Goal: Task Accomplishment & Management: Manage account settings

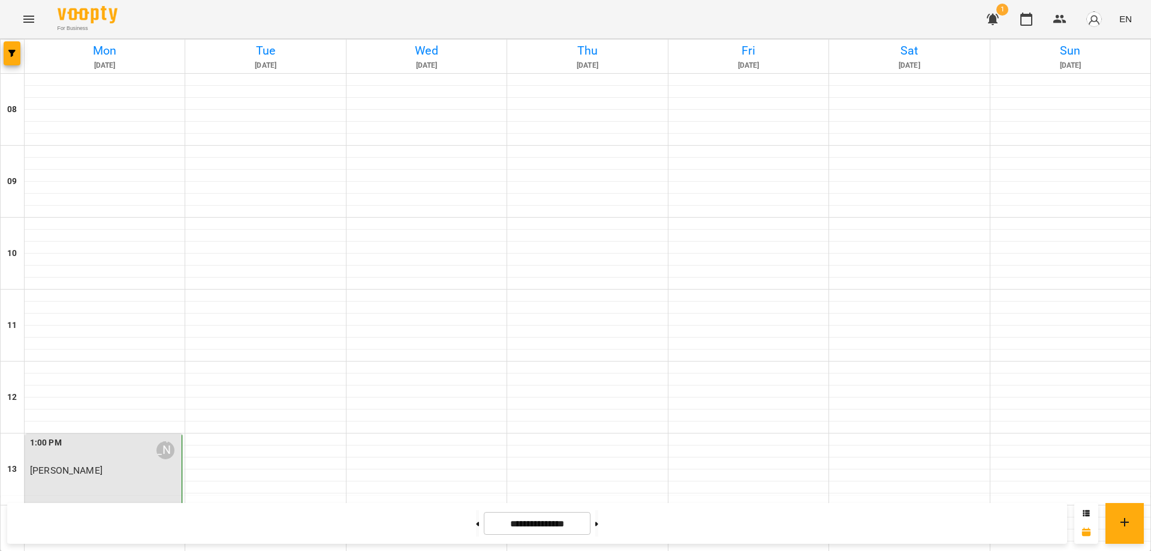
scroll to position [360, 0]
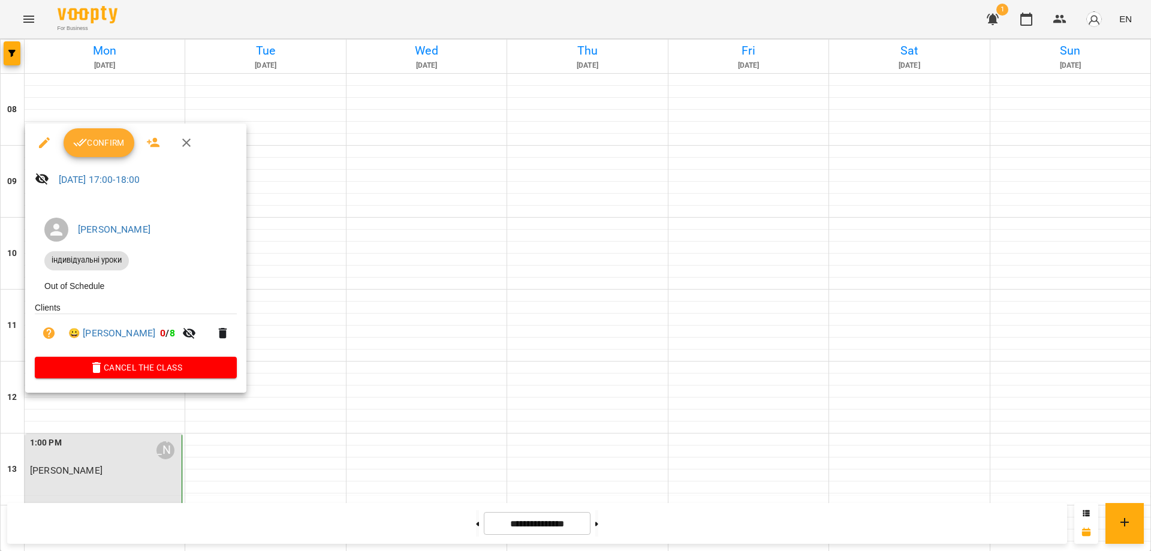
drag, startPoint x: 129, startPoint y: 414, endPoint x: 106, endPoint y: 417, distance: 24.2
click at [106, 417] on div at bounding box center [575, 275] width 1151 height 551
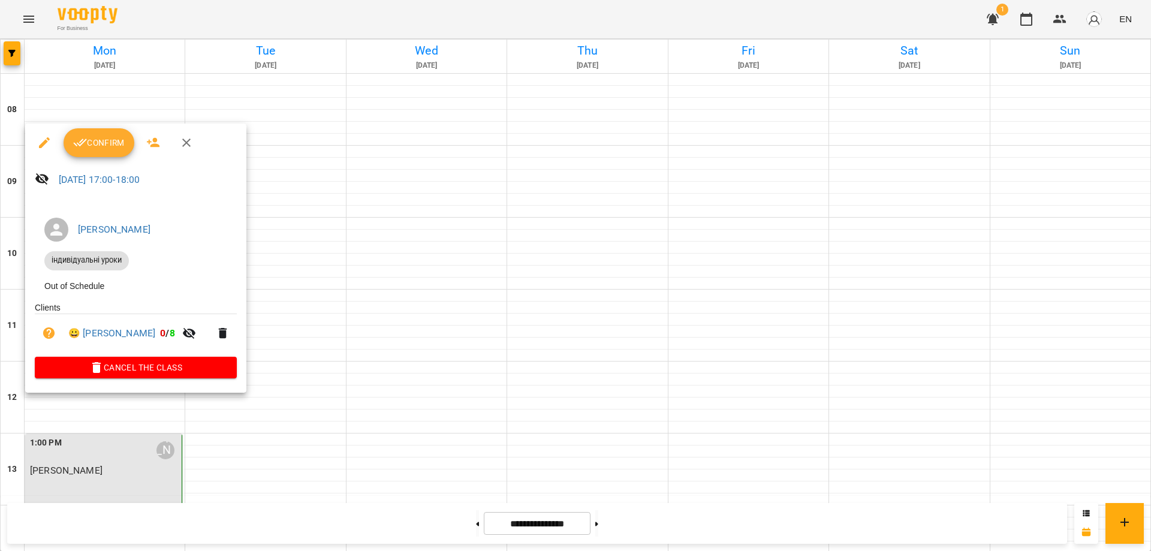
click at [44, 141] on icon "button" at bounding box center [44, 142] width 11 height 11
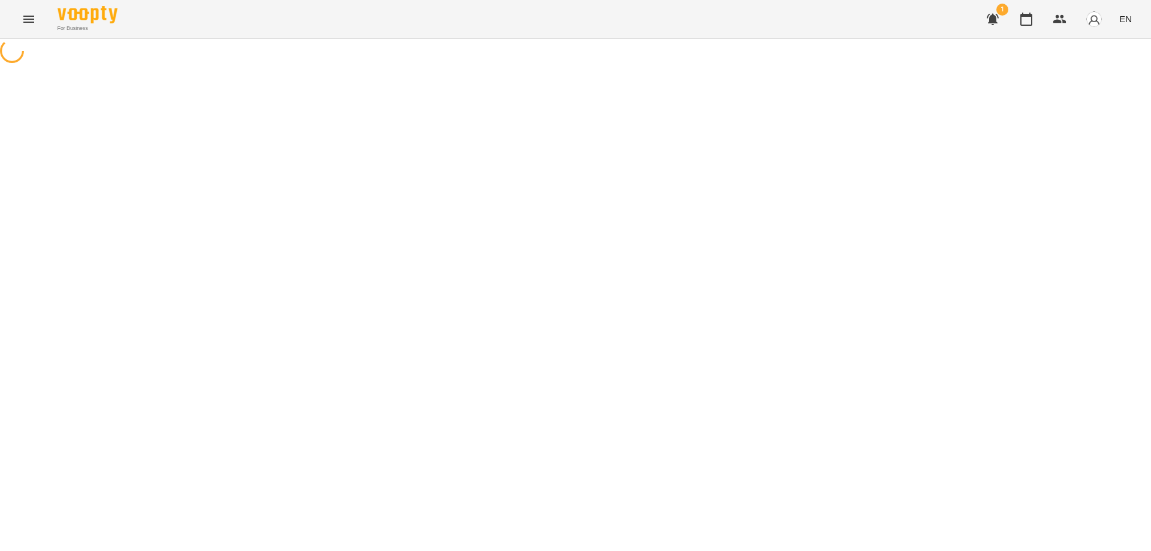
select select "**********"
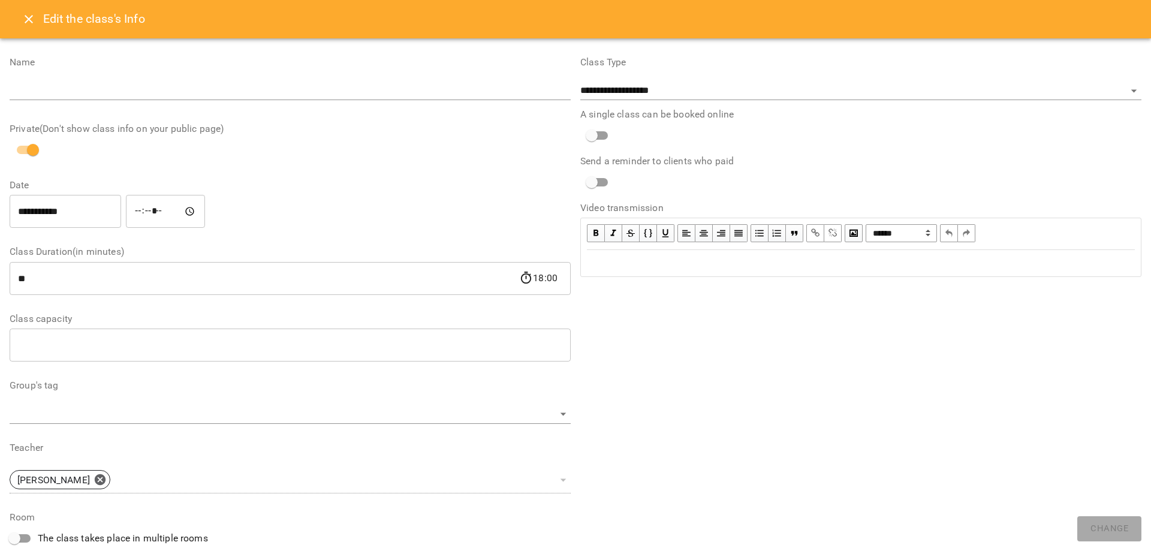
click at [31, 20] on icon "Close" at bounding box center [29, 19] width 8 height 8
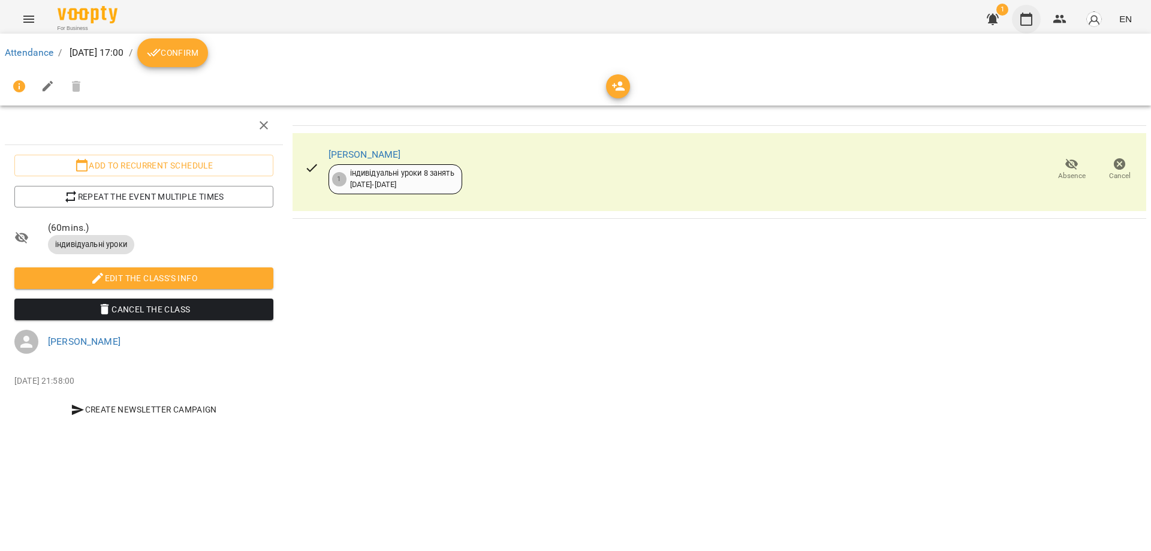
click at [1025, 23] on icon "button" at bounding box center [1026, 19] width 14 height 14
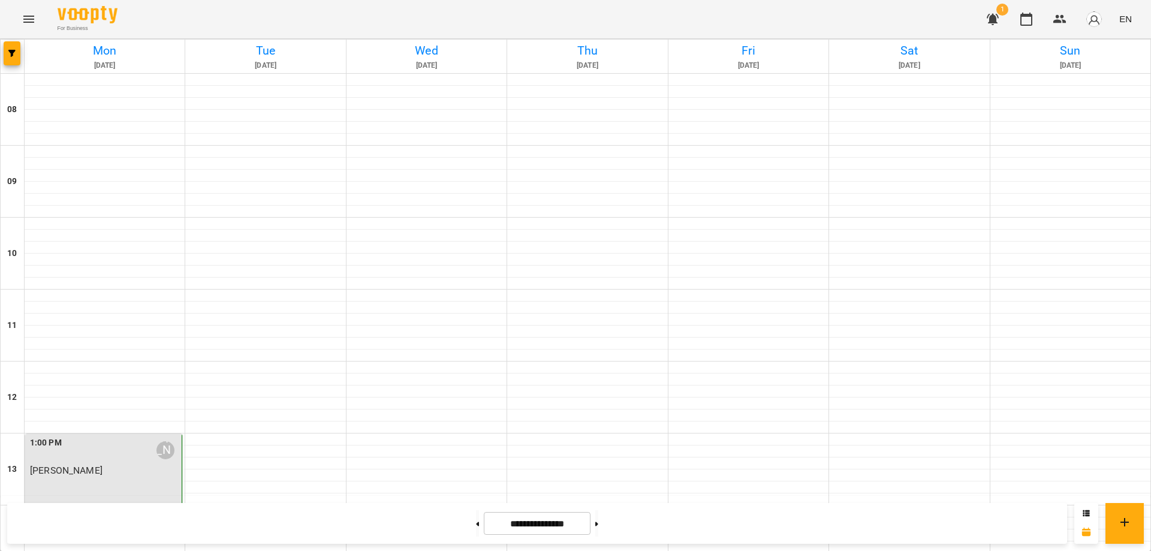
scroll to position [480, 0]
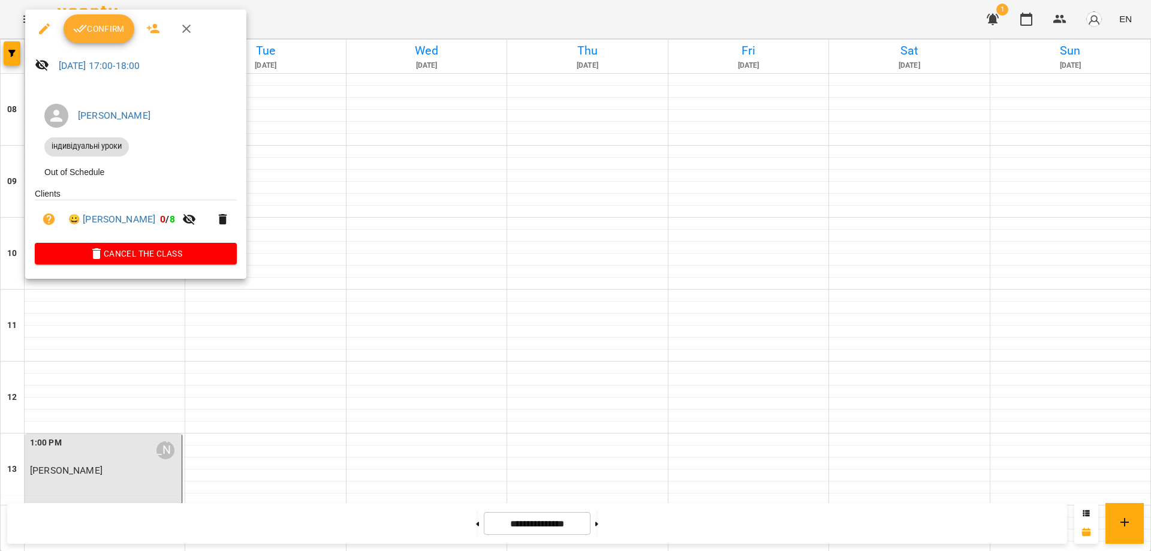
click at [102, 34] on span "Confirm" at bounding box center [99, 29] width 52 height 14
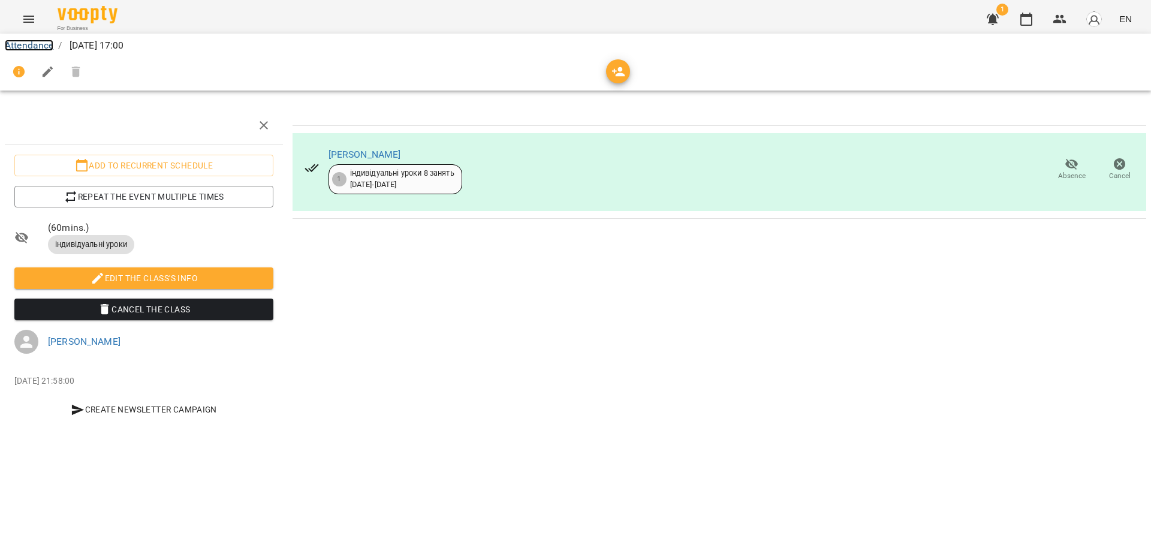
click at [45, 46] on link "Attendance" at bounding box center [29, 45] width 49 height 11
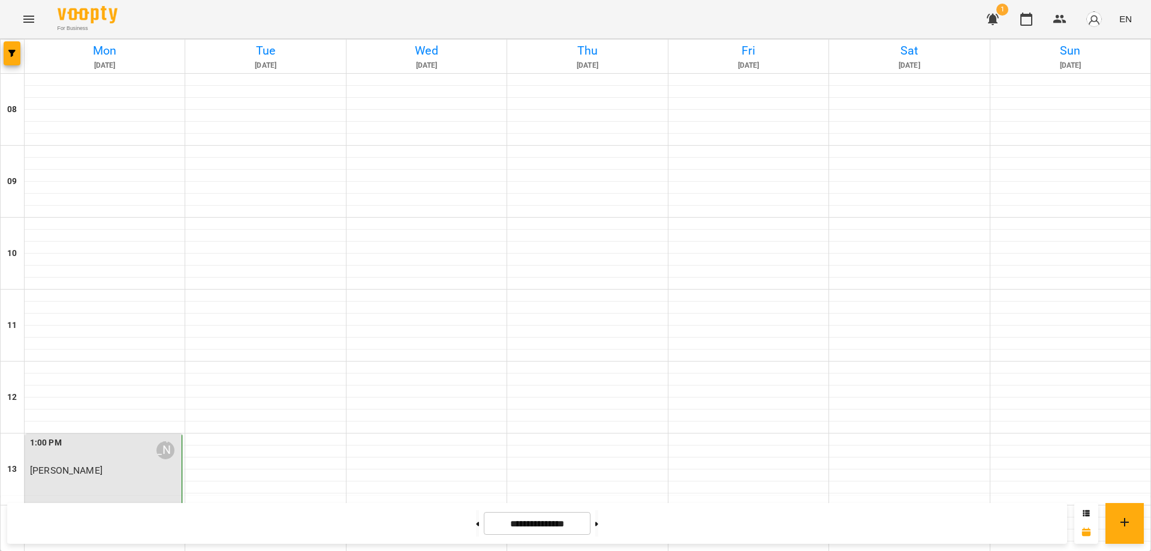
scroll to position [420, 0]
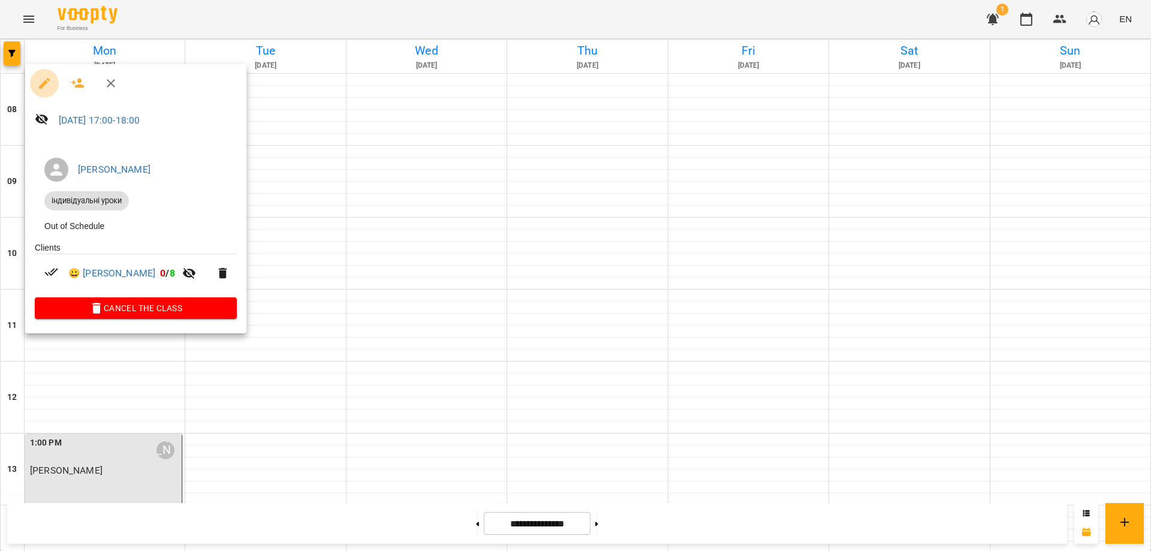
click at [46, 85] on icon "button" at bounding box center [44, 83] width 14 height 14
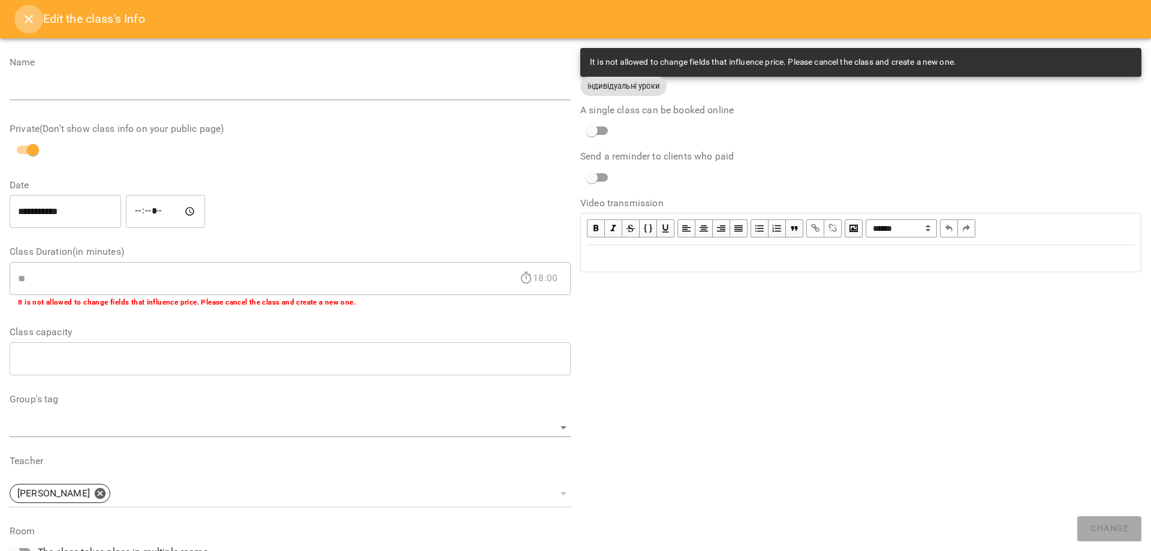
click at [30, 19] on icon "Close" at bounding box center [29, 19] width 14 height 14
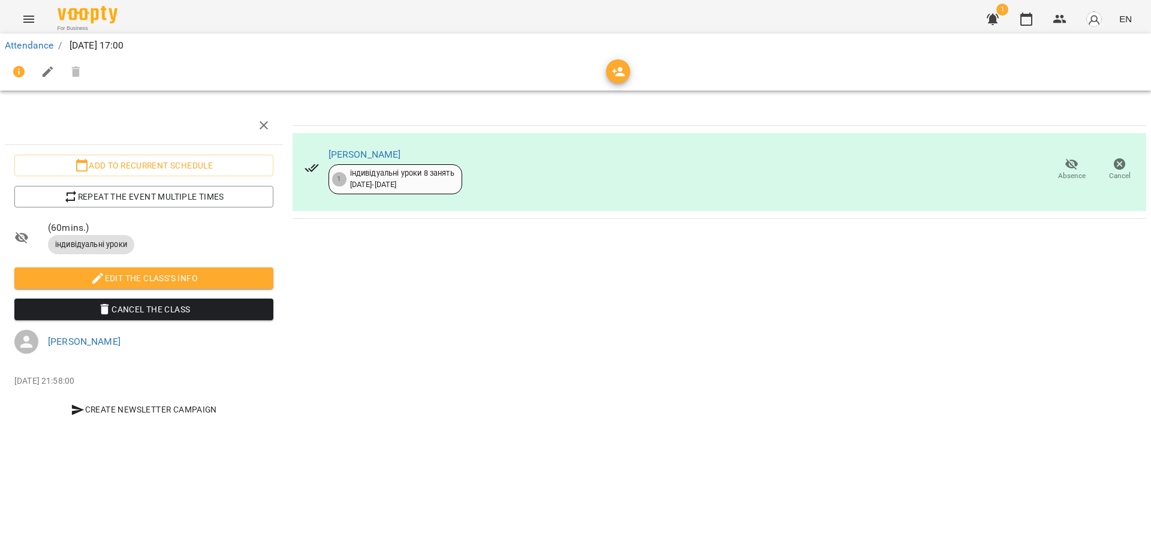
click at [1070, 162] on icon "button" at bounding box center [1071, 164] width 13 height 11
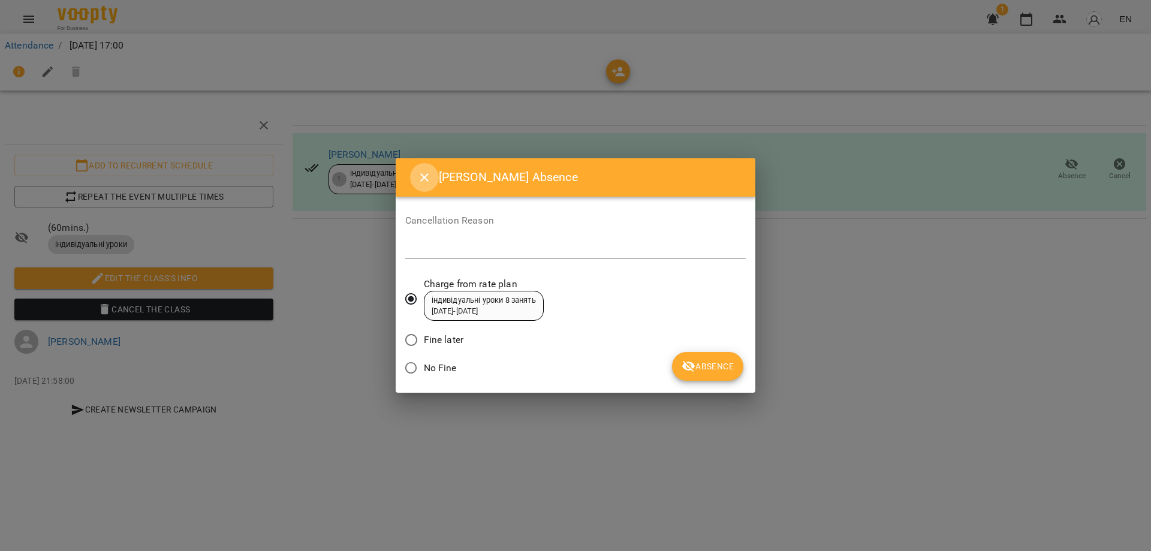
click at [420, 176] on icon "Close" at bounding box center [424, 177] width 14 height 14
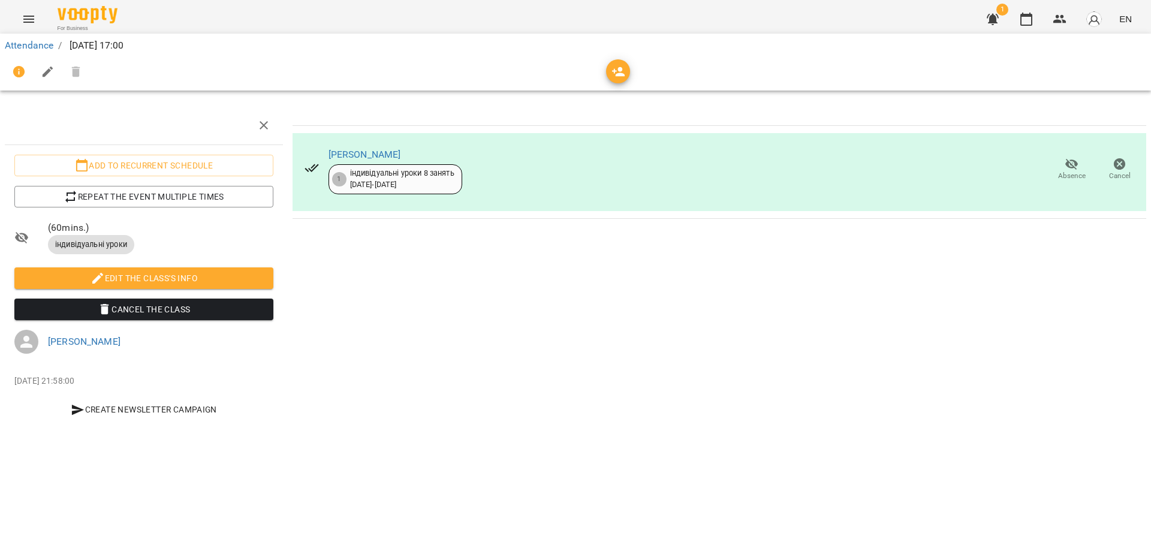
click at [1067, 162] on icon "button" at bounding box center [1071, 164] width 13 height 11
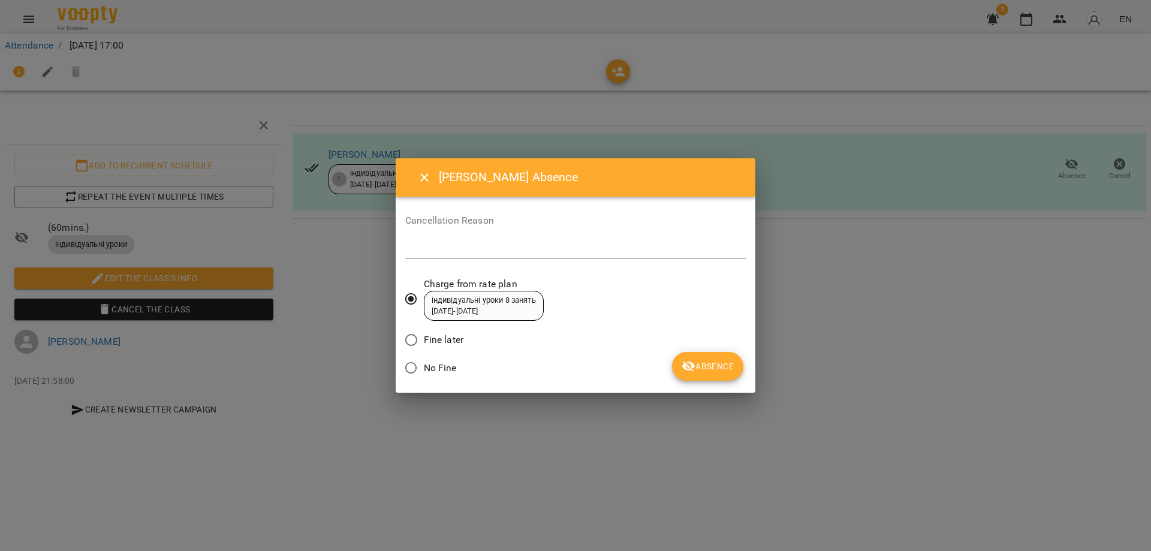
click at [720, 367] on span "Absence" at bounding box center [708, 366] width 52 height 14
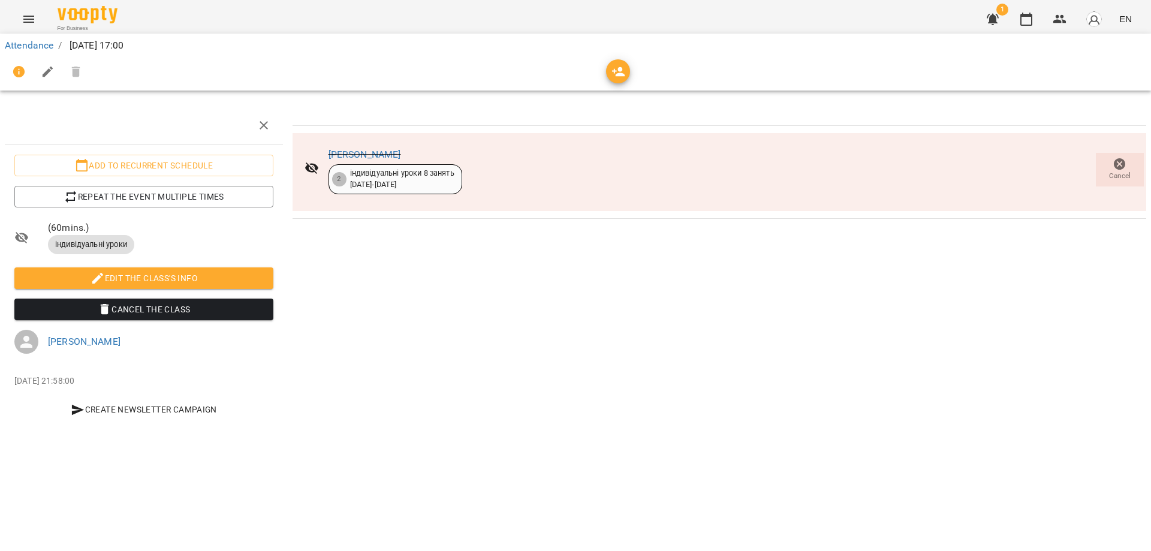
click at [531, 320] on div "[PERSON_NAME] 2 індивідуальні уроки 8 занять [DATE] - [DATE] Cancel" at bounding box center [719, 268] width 863 height 334
click at [1053, 20] on button "button" at bounding box center [1060, 19] width 29 height 29
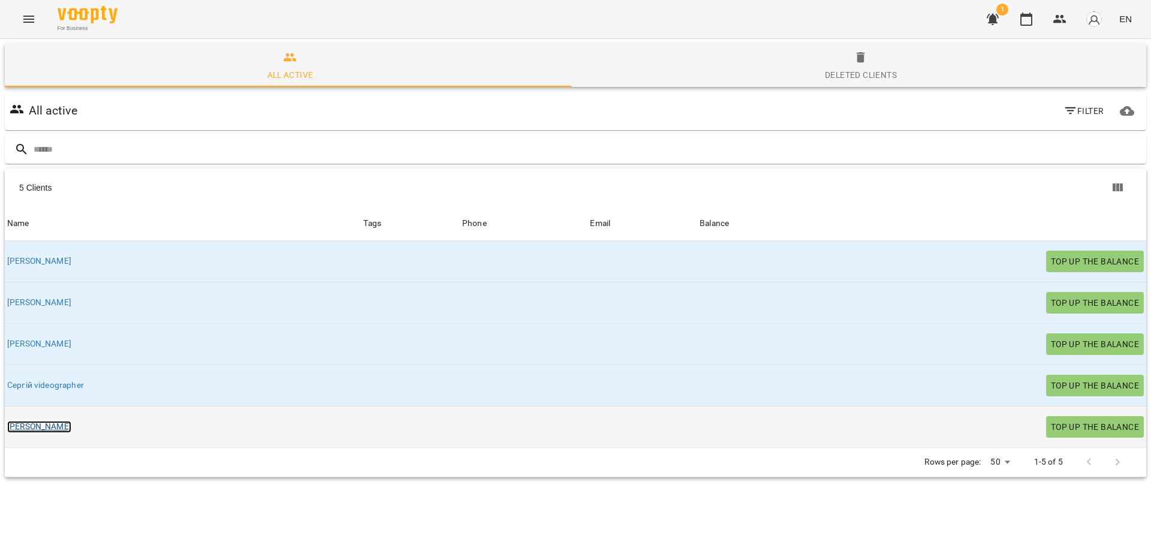
click at [28, 426] on link "[PERSON_NAME]" at bounding box center [39, 427] width 64 height 12
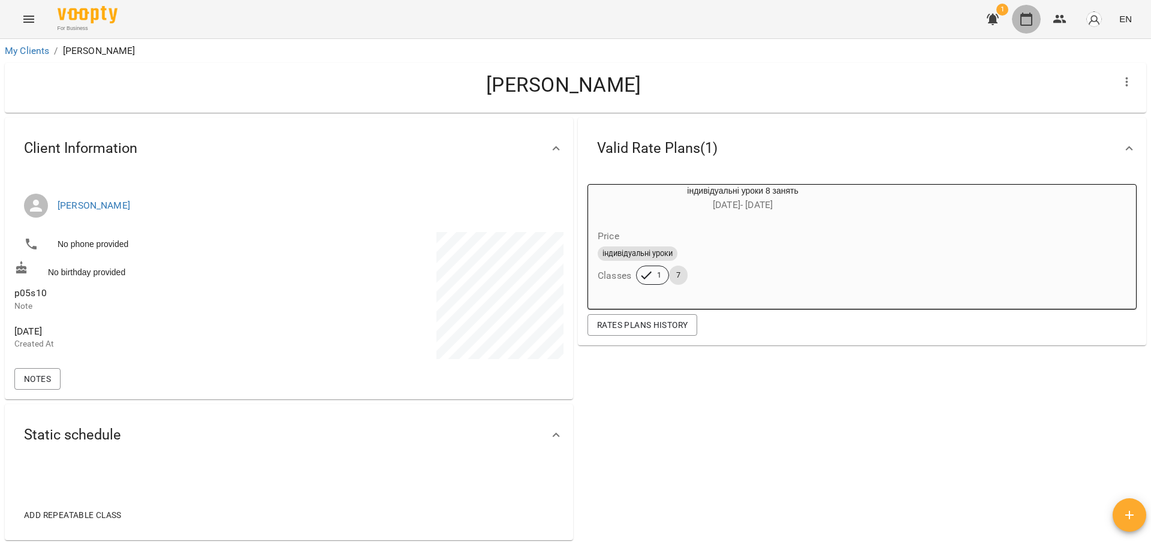
click at [1032, 22] on icon "button" at bounding box center [1026, 19] width 12 height 13
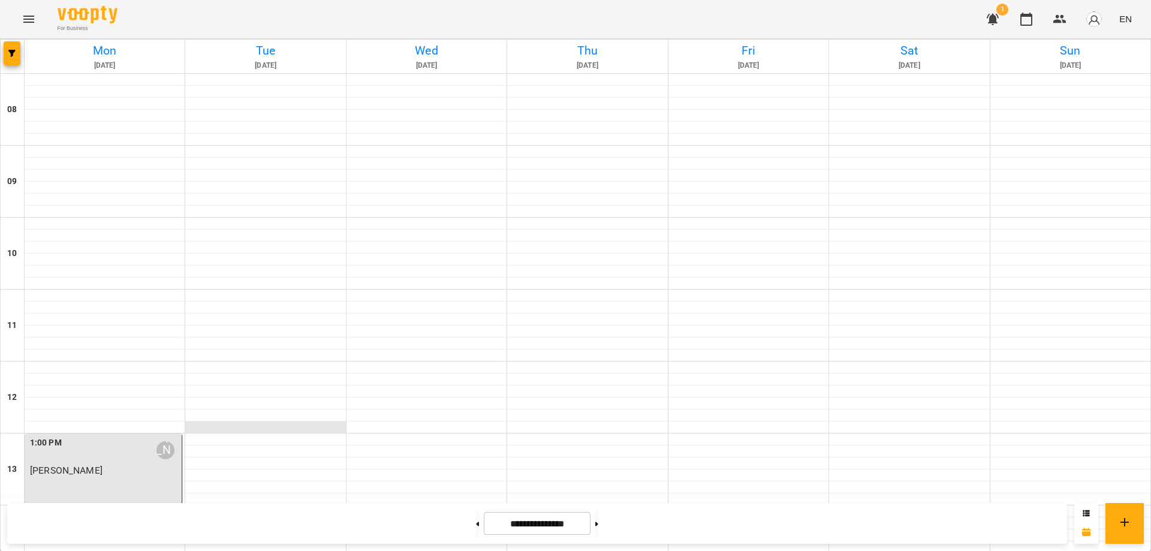
scroll to position [480, 0]
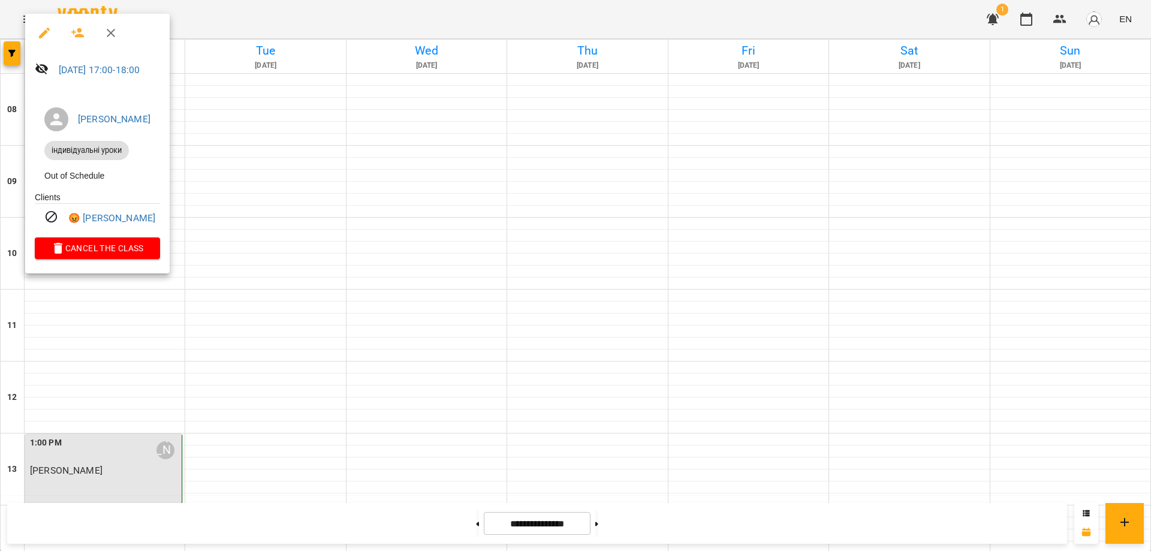
click at [109, 34] on icon "button" at bounding box center [111, 33] width 8 height 8
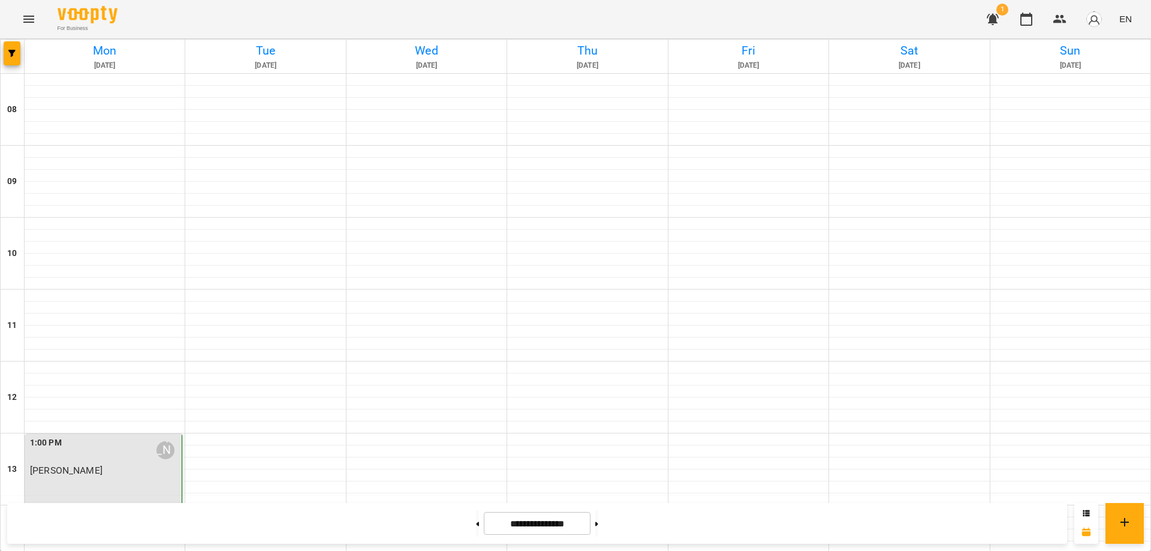
scroll to position [300, 0]
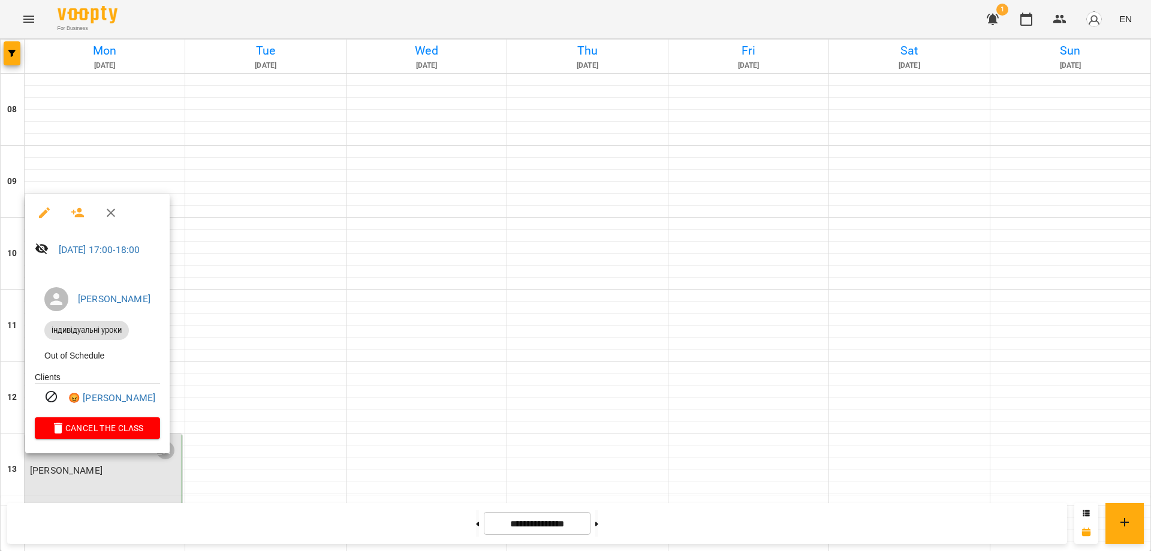
click at [44, 214] on icon "button" at bounding box center [44, 212] width 11 height 11
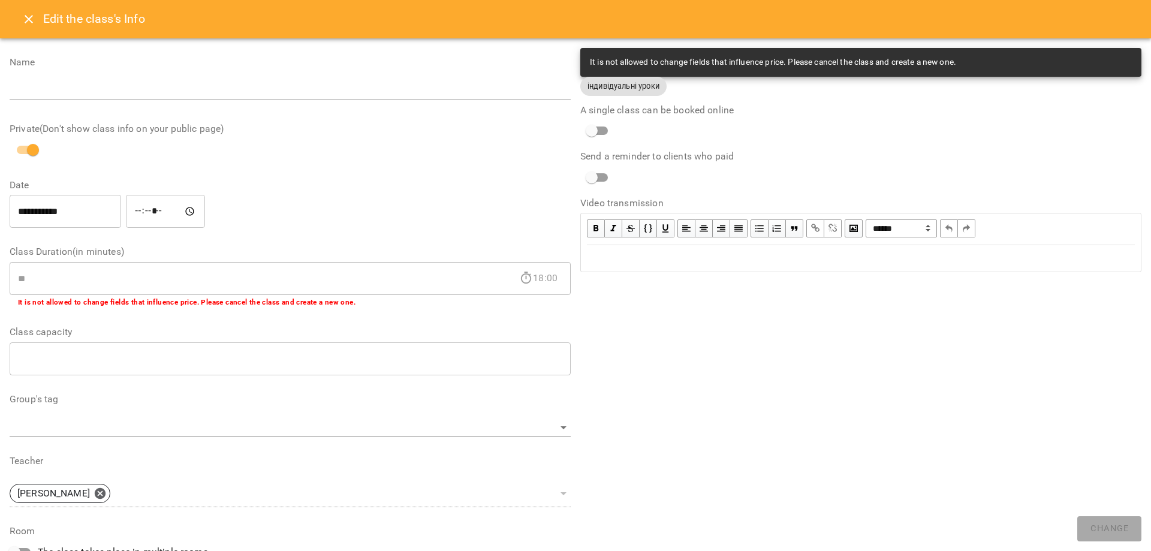
click at [19, 17] on button "Close" at bounding box center [28, 19] width 29 height 29
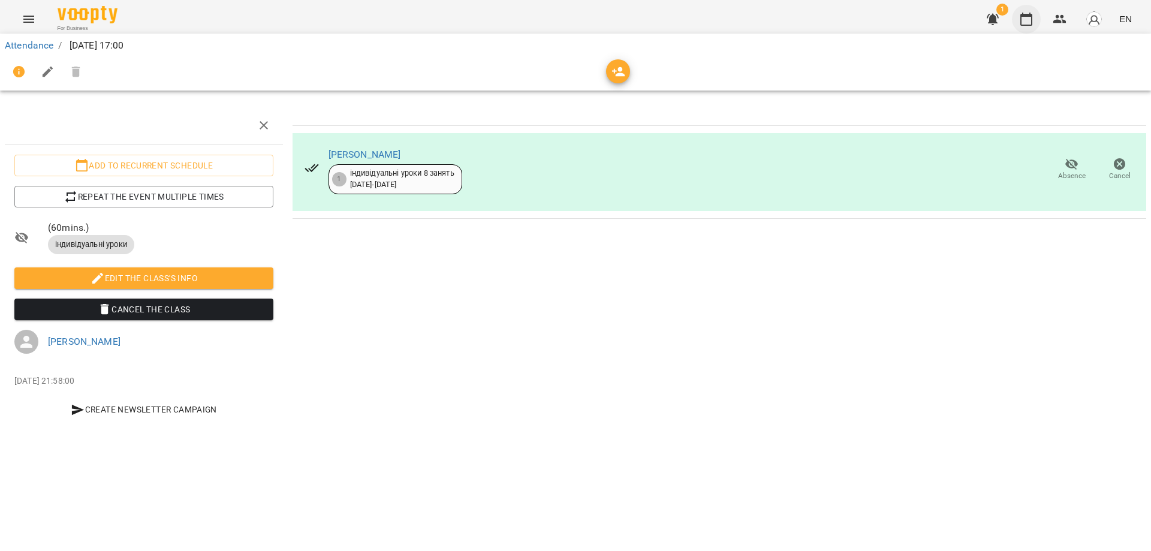
click at [1032, 13] on icon "button" at bounding box center [1026, 19] width 14 height 14
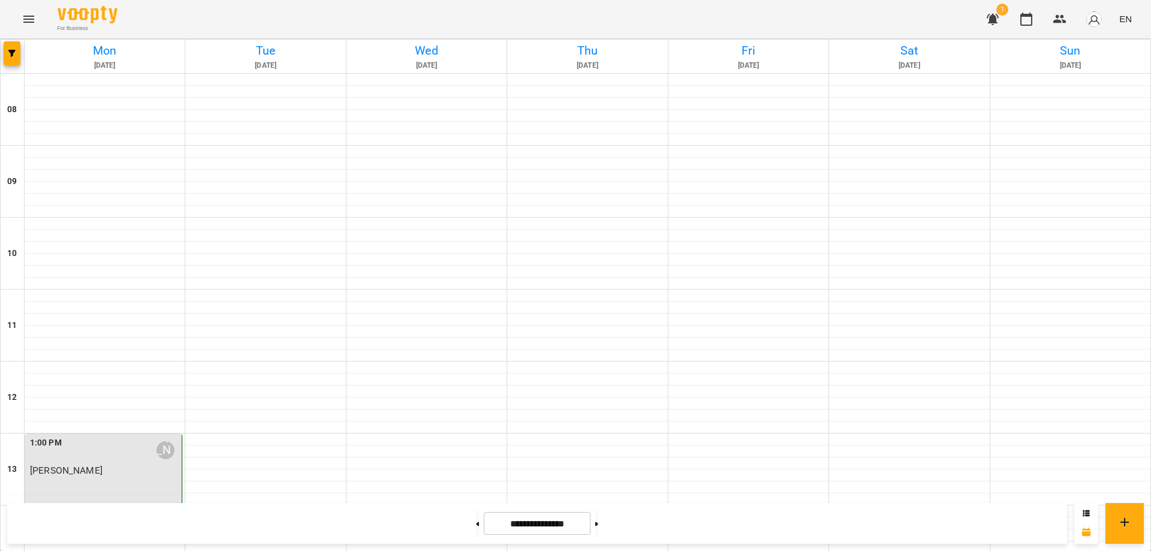
scroll to position [420, 0]
drag, startPoint x: 139, startPoint y: 352, endPoint x: 92, endPoint y: 336, distance: 49.3
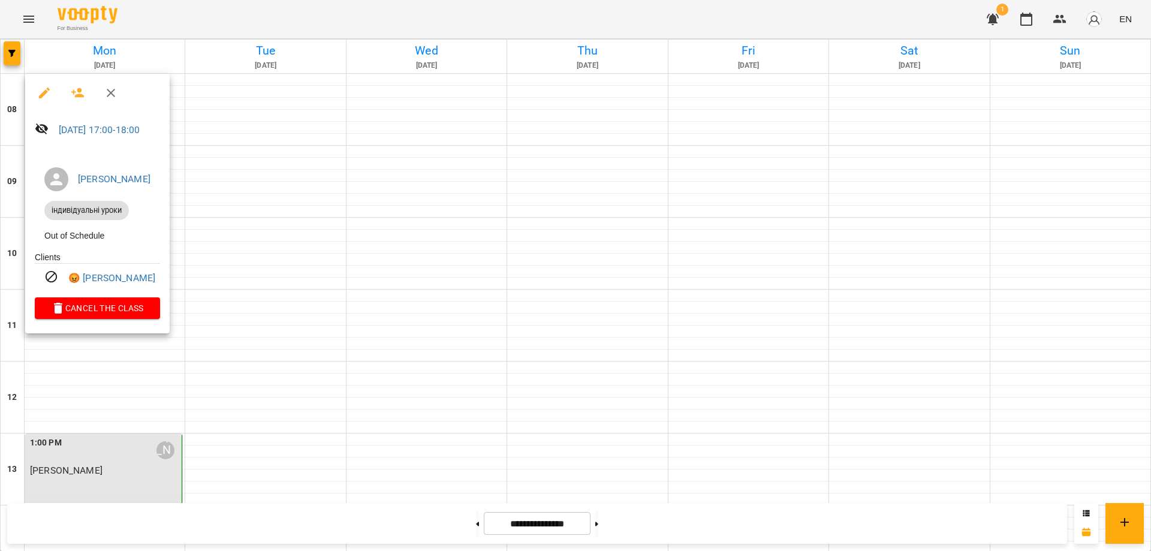
click at [139, 359] on div at bounding box center [575, 275] width 1151 height 551
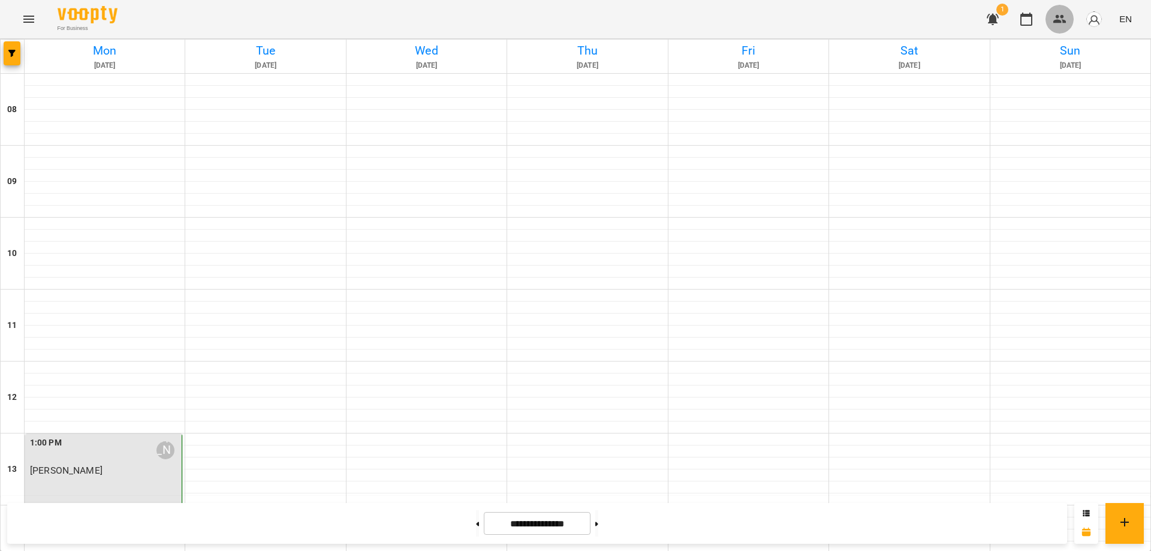
click at [1058, 14] on icon "button" at bounding box center [1060, 19] width 14 height 14
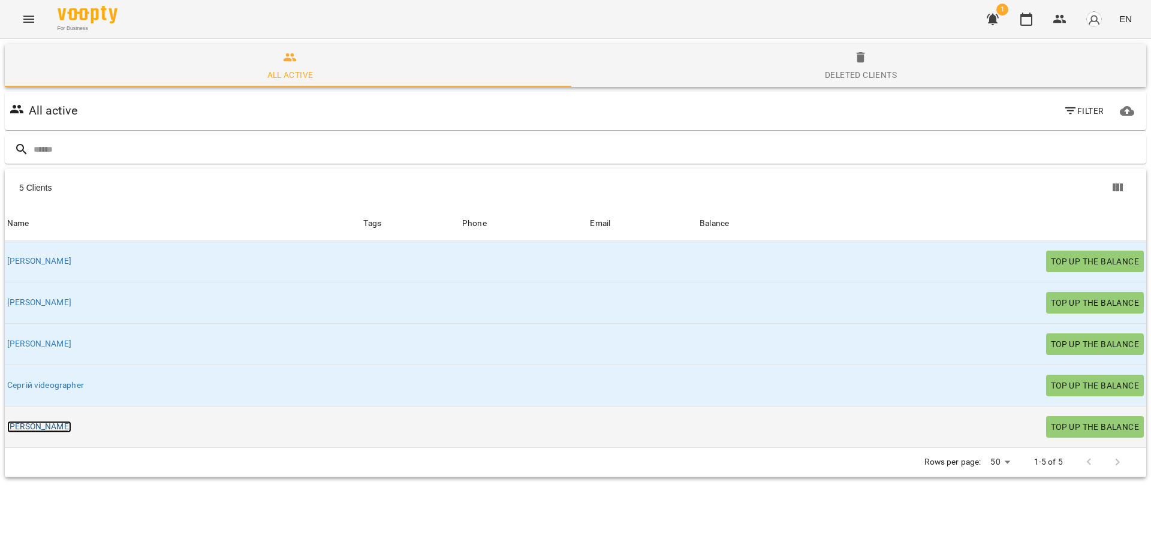
click at [16, 427] on link "[PERSON_NAME]" at bounding box center [39, 427] width 64 height 12
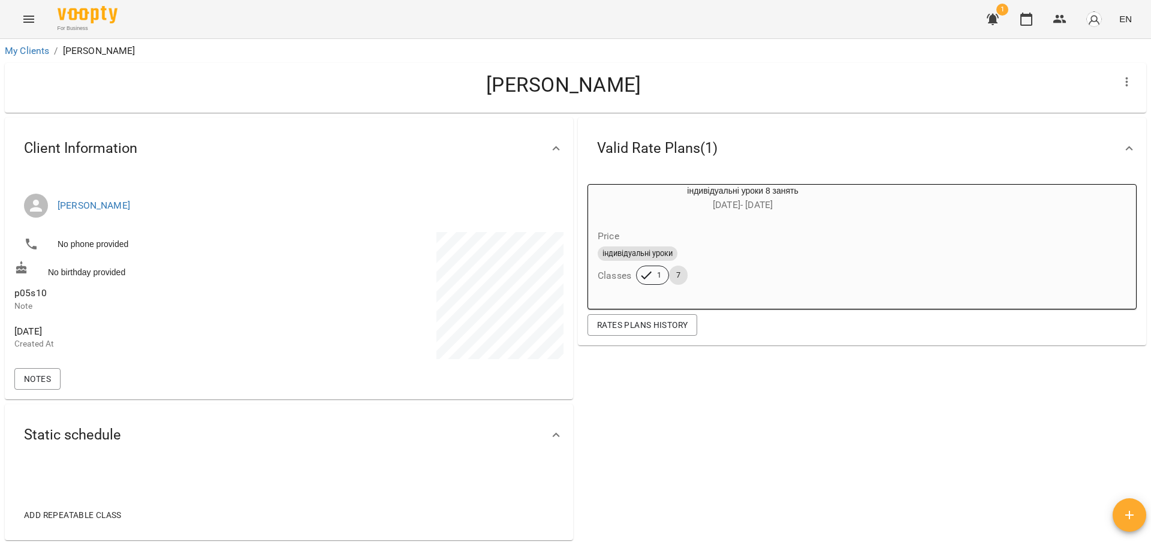
click at [644, 278] on icon "button" at bounding box center [646, 275] width 14 height 14
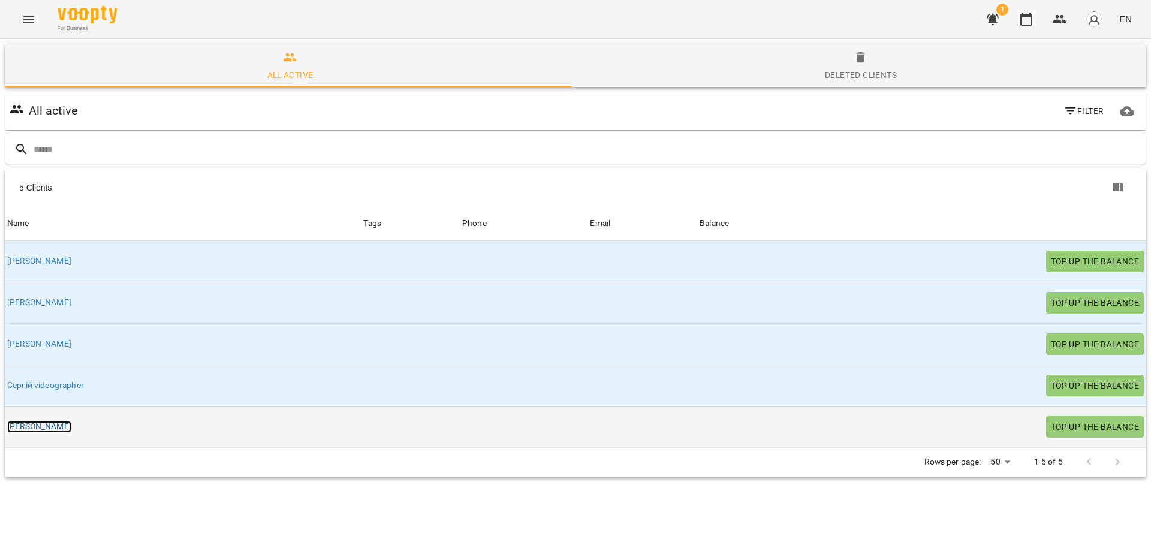
click at [20, 427] on link "[PERSON_NAME]" at bounding box center [39, 427] width 64 height 12
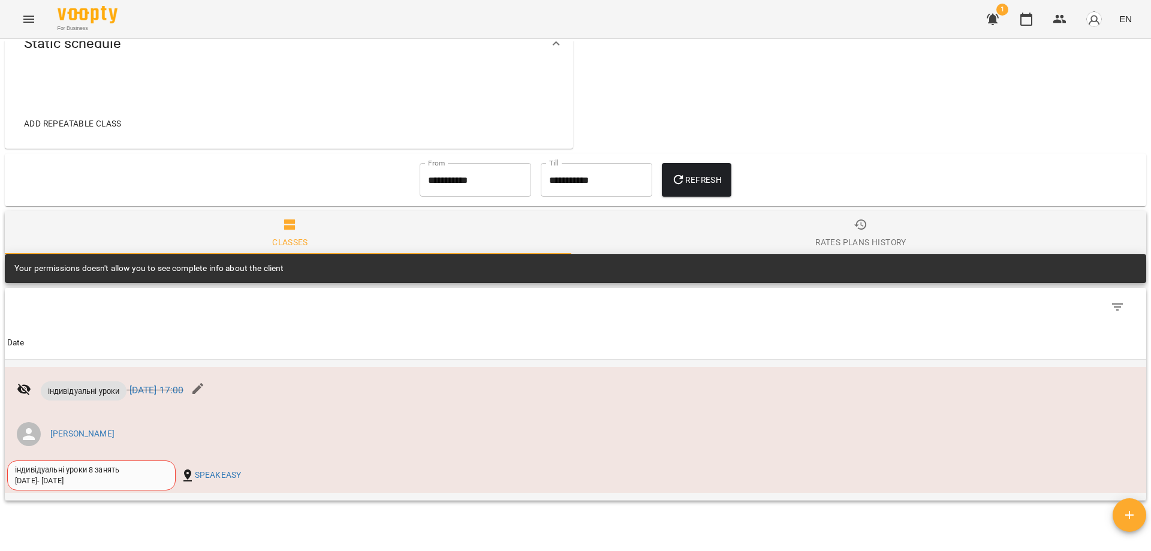
scroll to position [420, 0]
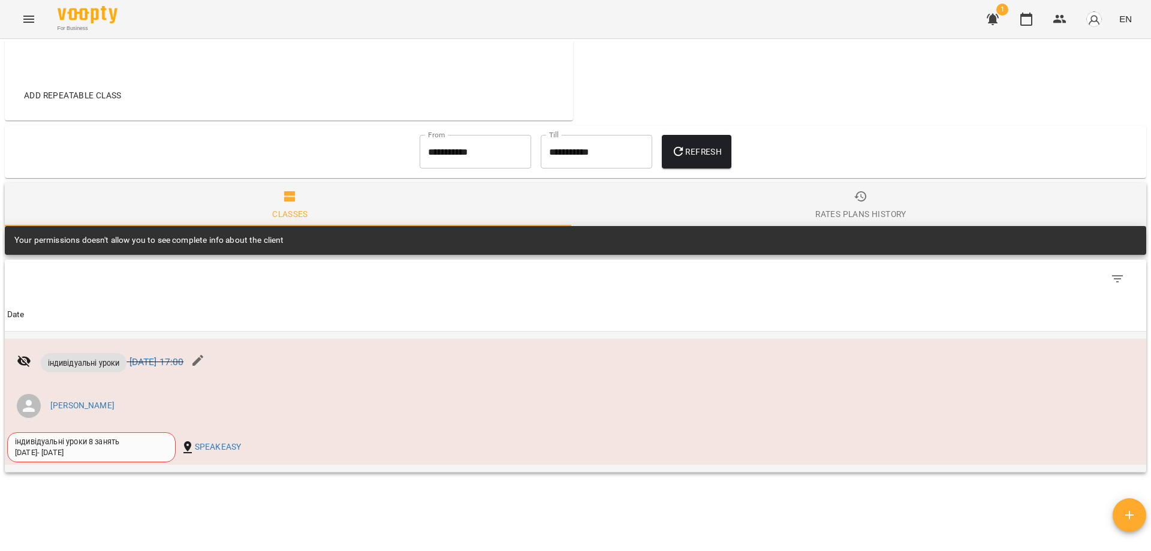
click at [71, 446] on div "індивідуальні уроки 8 занять" at bounding box center [91, 441] width 153 height 11
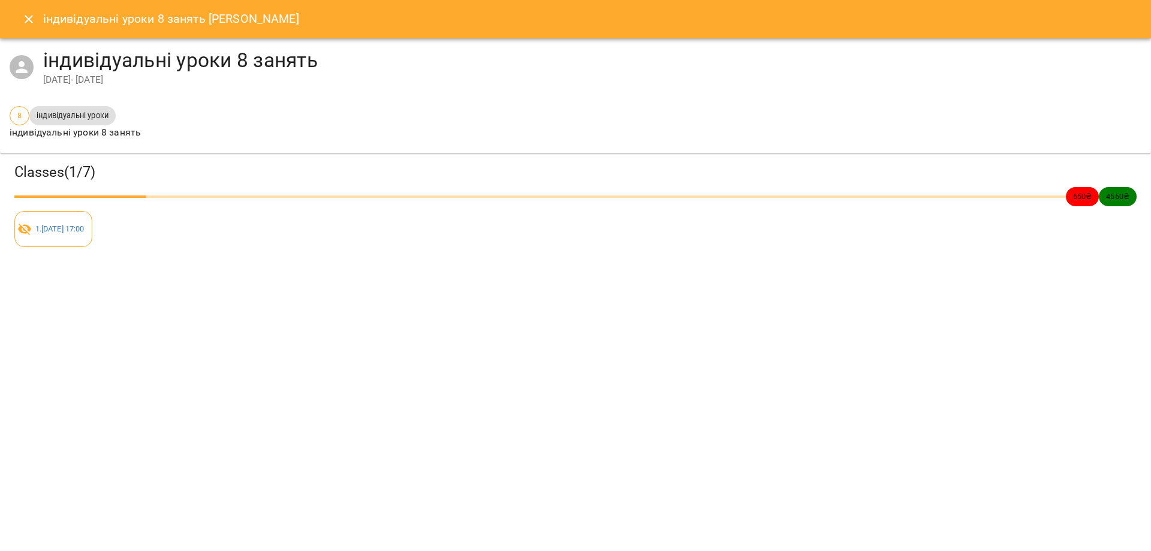
click at [27, 230] on icon at bounding box center [24, 229] width 14 height 14
click at [28, 23] on icon "Close" at bounding box center [29, 19] width 14 height 14
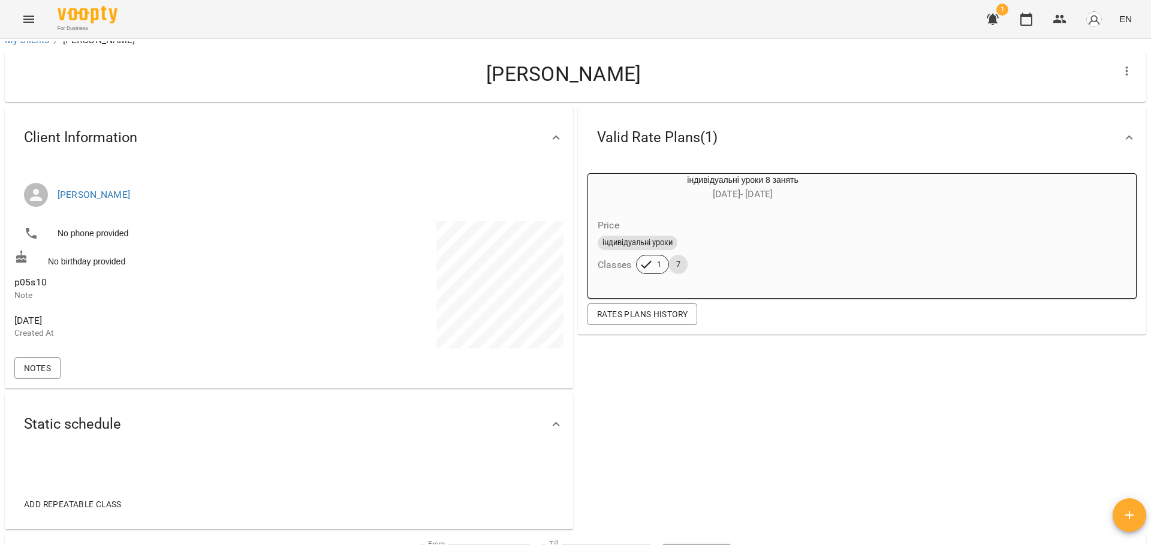
scroll to position [0, 0]
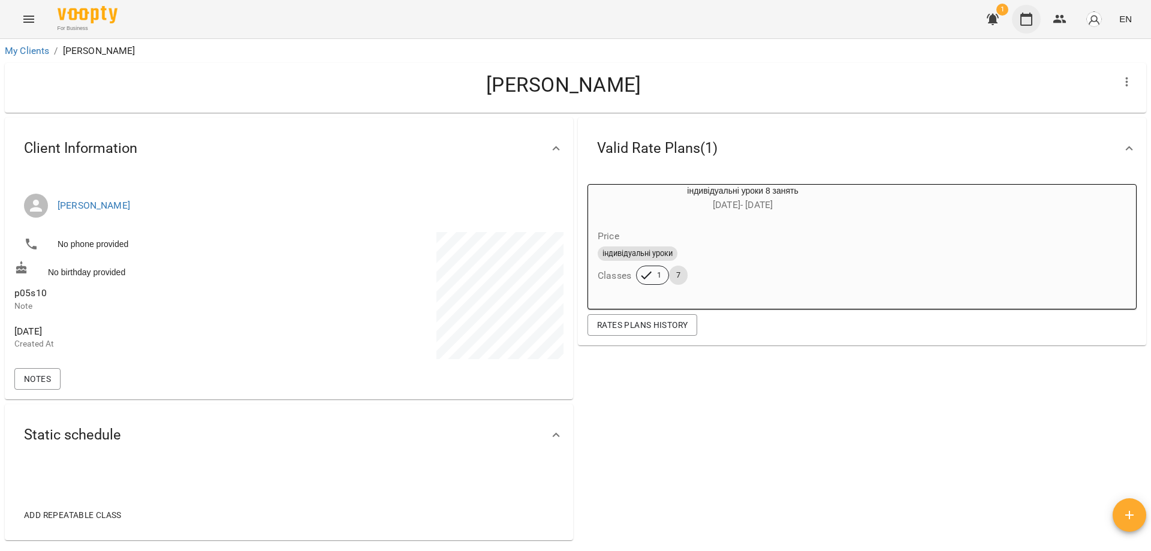
click at [1032, 20] on icon "button" at bounding box center [1026, 19] width 12 height 13
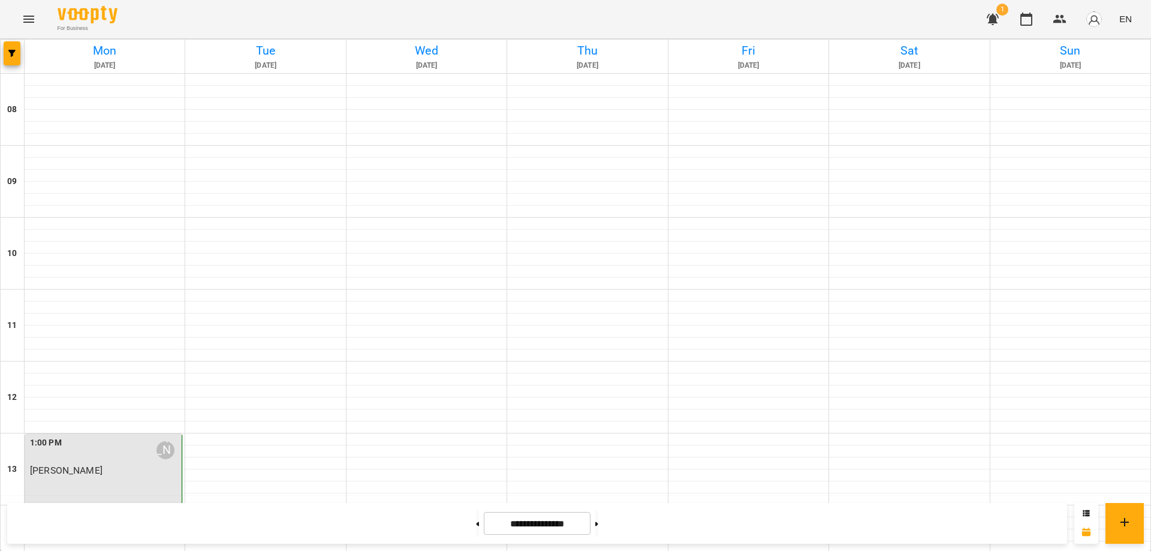
scroll to position [600, 0]
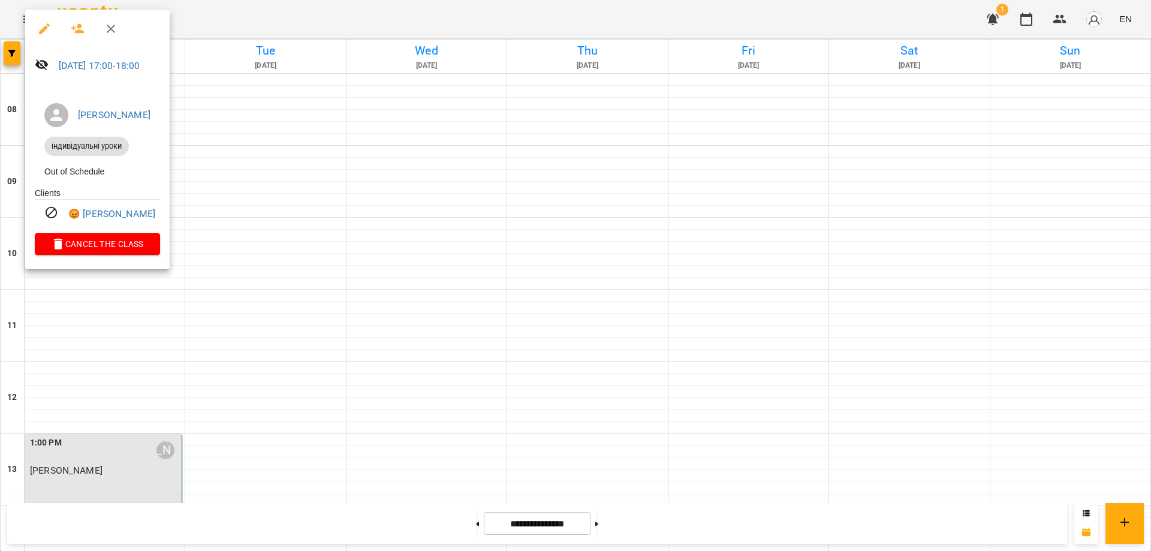
click at [40, 68] on icon at bounding box center [41, 64] width 13 height 11
click at [46, 25] on icon "button" at bounding box center [44, 29] width 14 height 14
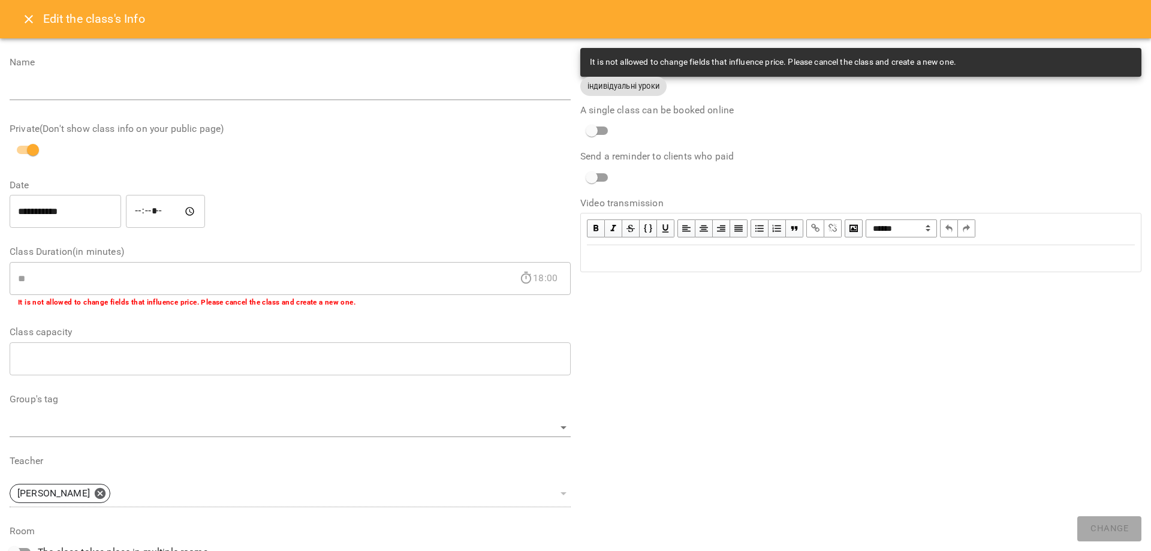
click at [23, 16] on icon "Close" at bounding box center [29, 19] width 14 height 14
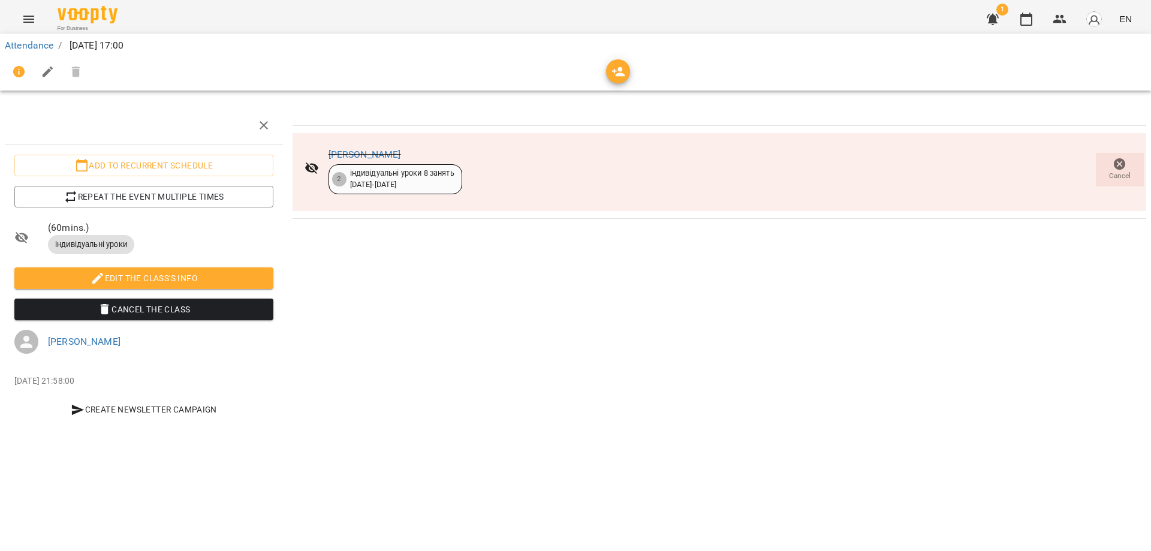
click at [310, 168] on icon at bounding box center [311, 167] width 13 height 11
click at [338, 177] on div "2" at bounding box center [339, 179] width 14 height 14
click at [653, 168] on div "[PERSON_NAME] 2 індивідуальні уроки 8 занять [DATE] - [DATE] Cancel" at bounding box center [720, 172] width 854 height 78
click at [601, 177] on div "[PERSON_NAME] 2 індивідуальні уроки 8 занять [DATE] - [DATE] Cancel" at bounding box center [720, 172] width 854 height 78
click at [323, 151] on div "[PERSON_NAME] 2 індивідуальні уроки 8 занять [DATE] - [DATE]" at bounding box center [383, 169] width 177 height 68
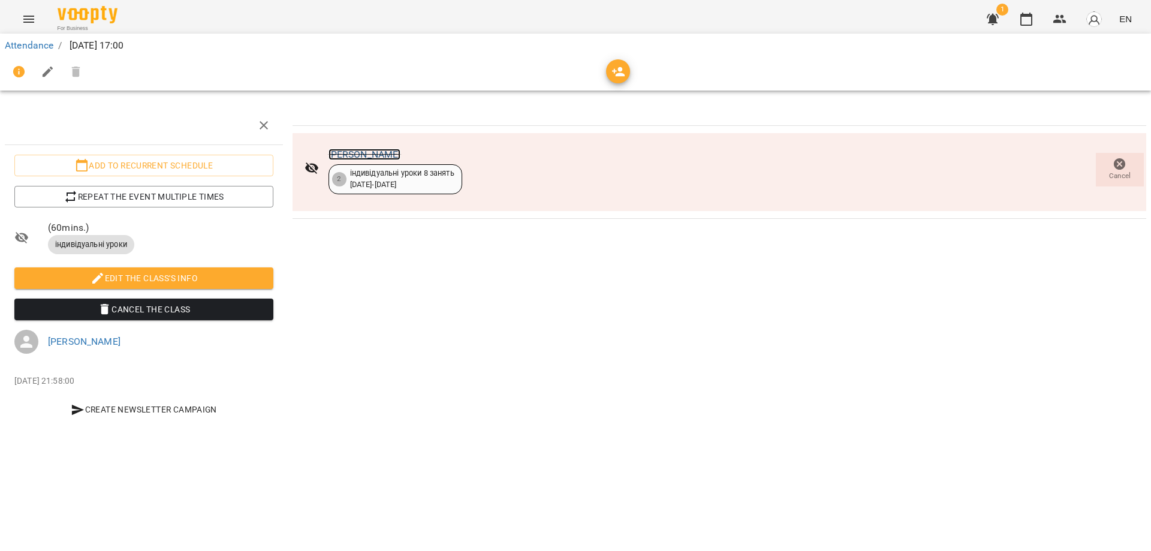
click at [343, 151] on link "[PERSON_NAME]" at bounding box center [365, 154] width 73 height 11
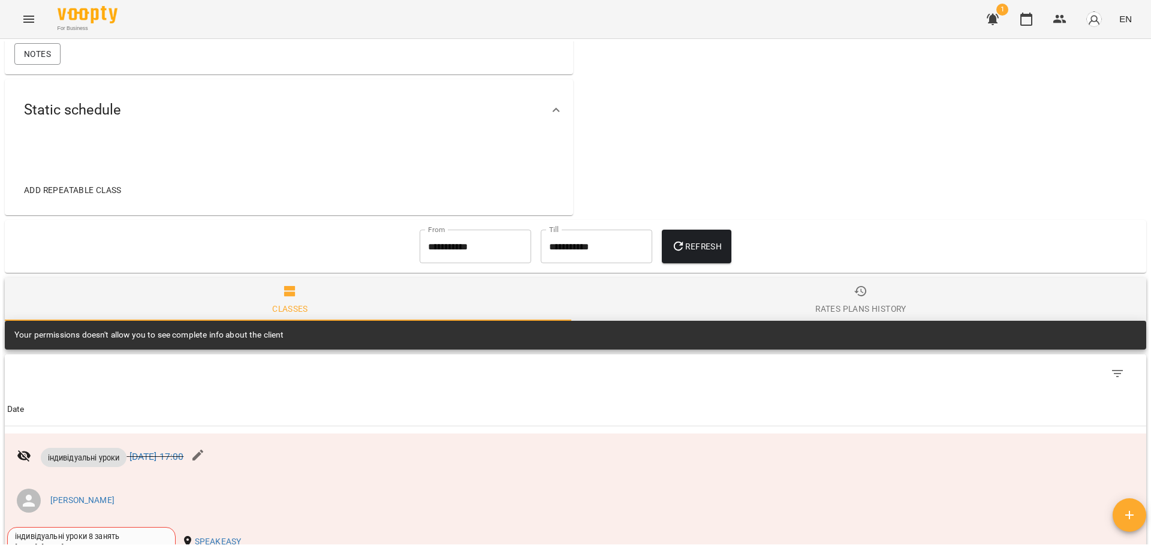
scroll to position [14, 0]
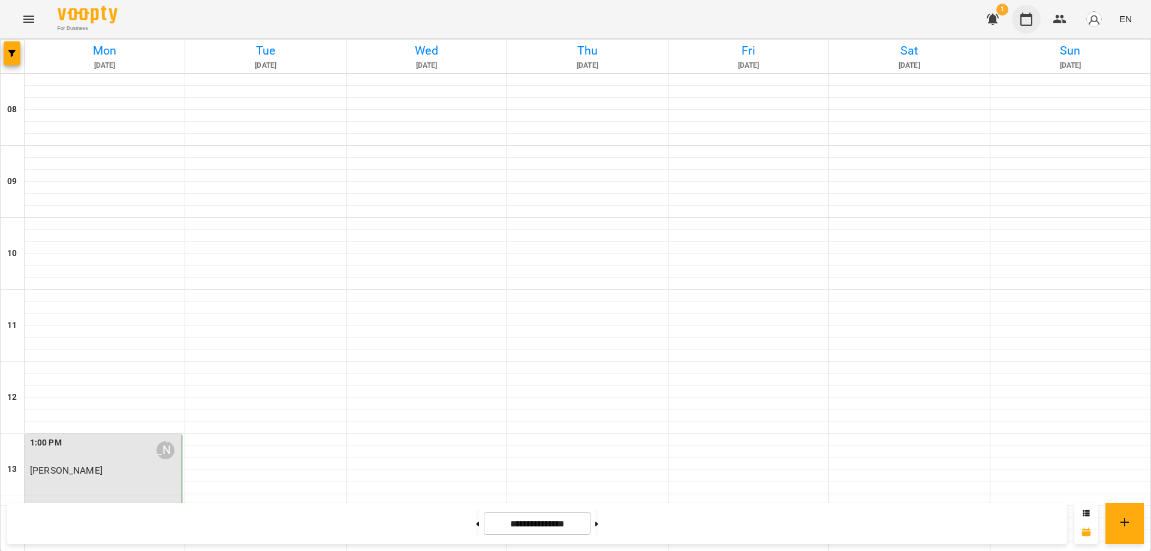
click at [1030, 26] on icon "button" at bounding box center [1026, 19] width 14 height 14
click at [103, 434] on div "1:00 PM Семеніхін Дмитро Олексійович Сергій QA" at bounding box center [103, 469] width 157 height 71
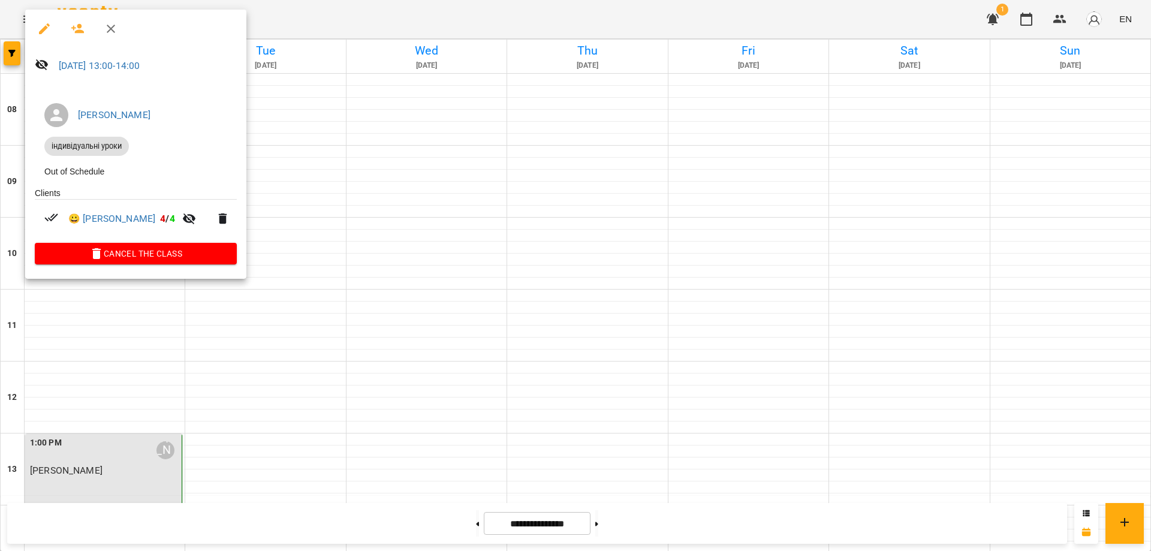
click at [363, 206] on div at bounding box center [575, 275] width 1151 height 551
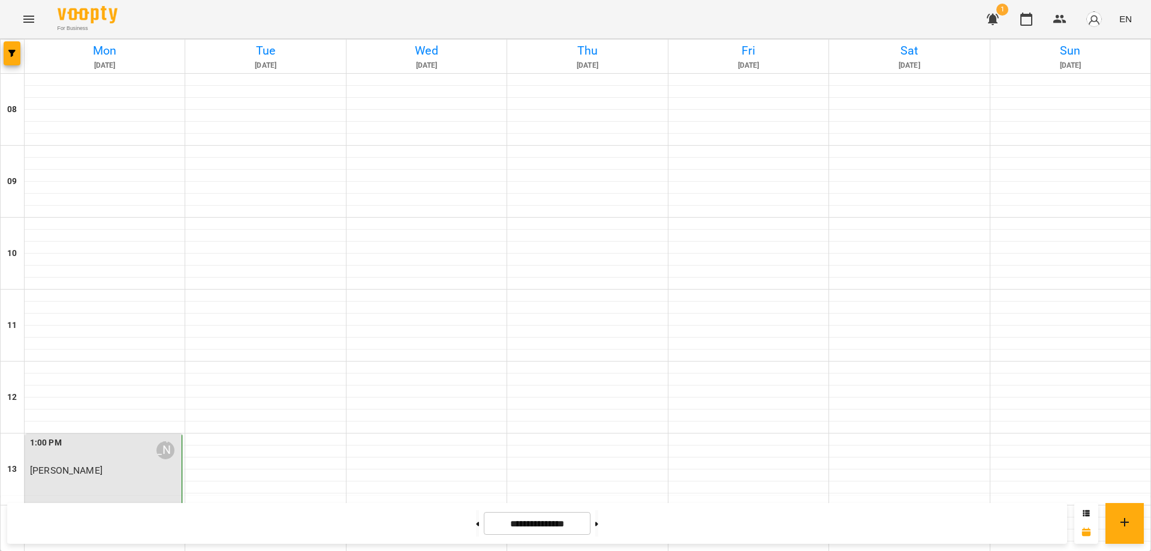
scroll to position [540, 0]
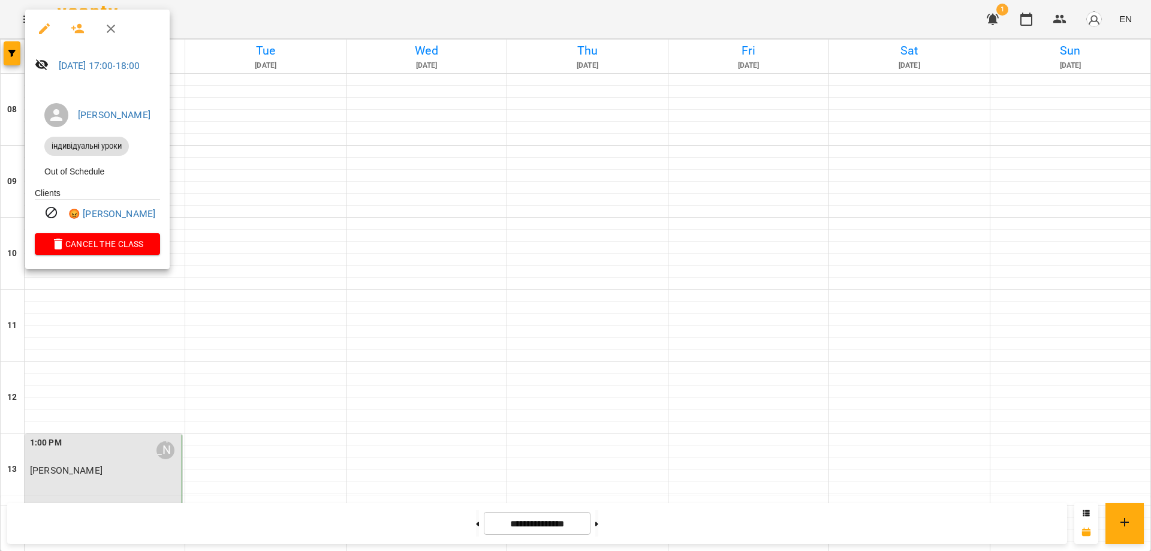
click at [318, 221] on div at bounding box center [575, 275] width 1151 height 551
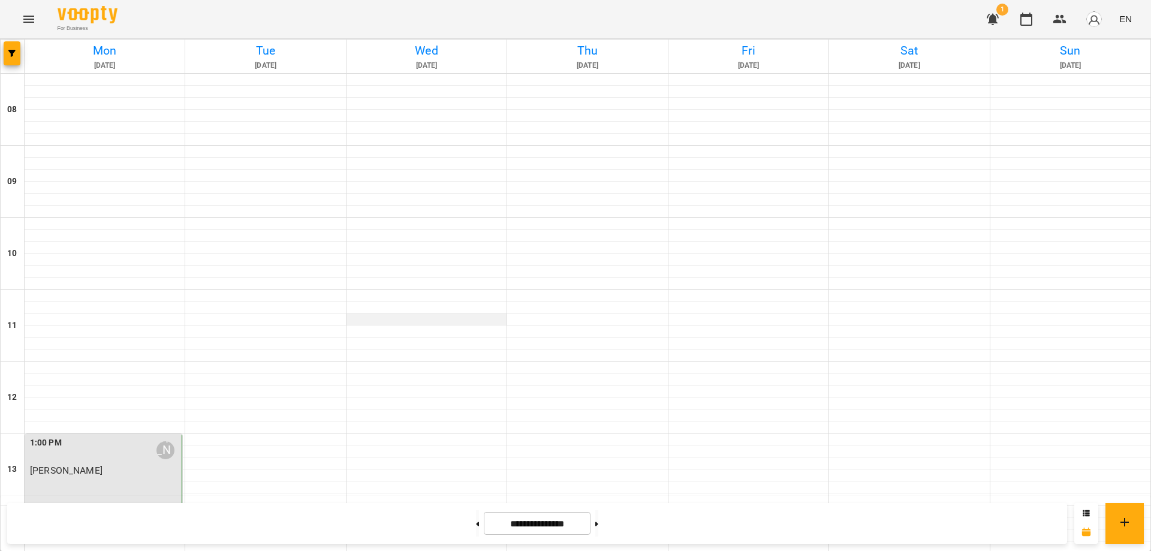
scroll to position [0, 0]
